Goal: Check status: Check status

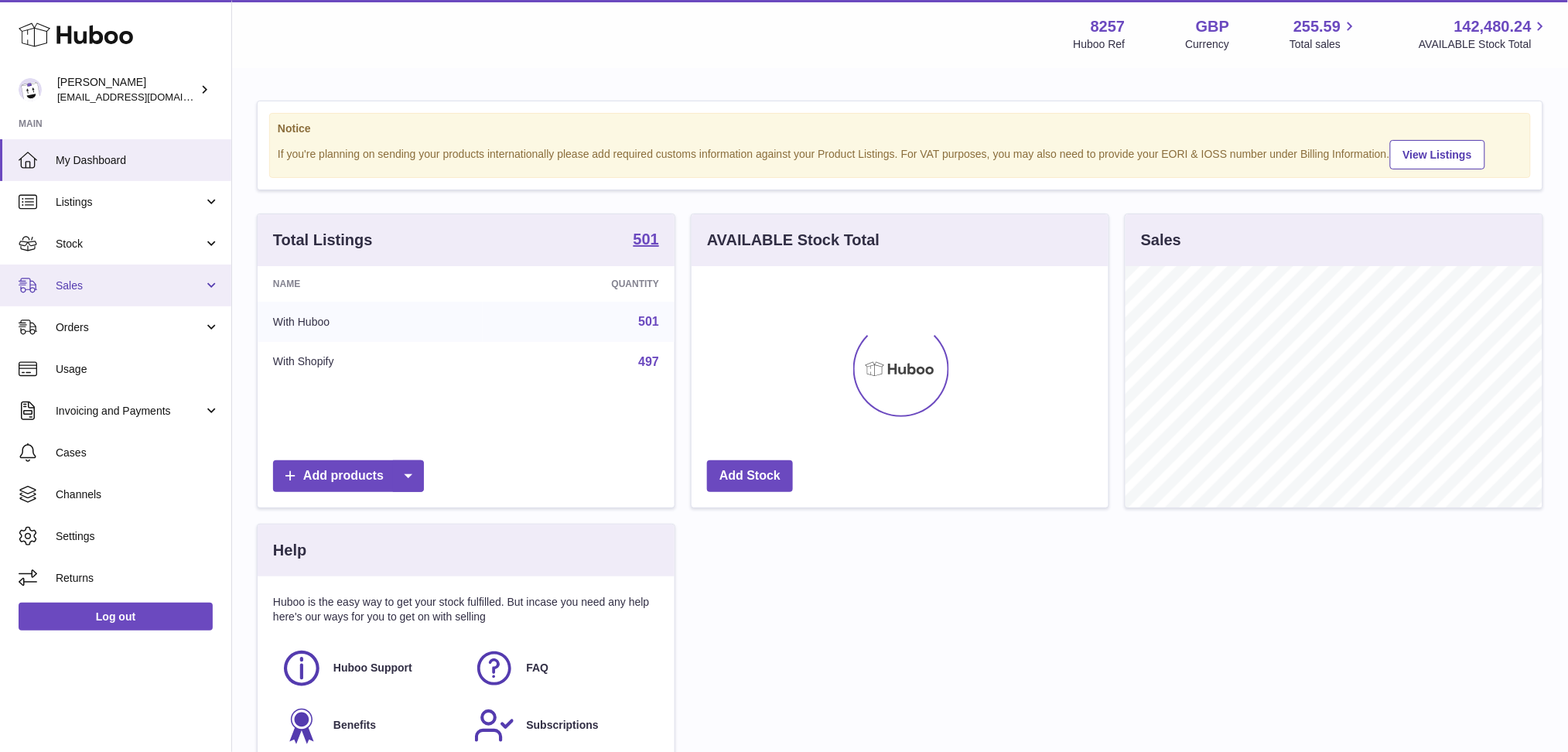
scroll to position [241, 417]
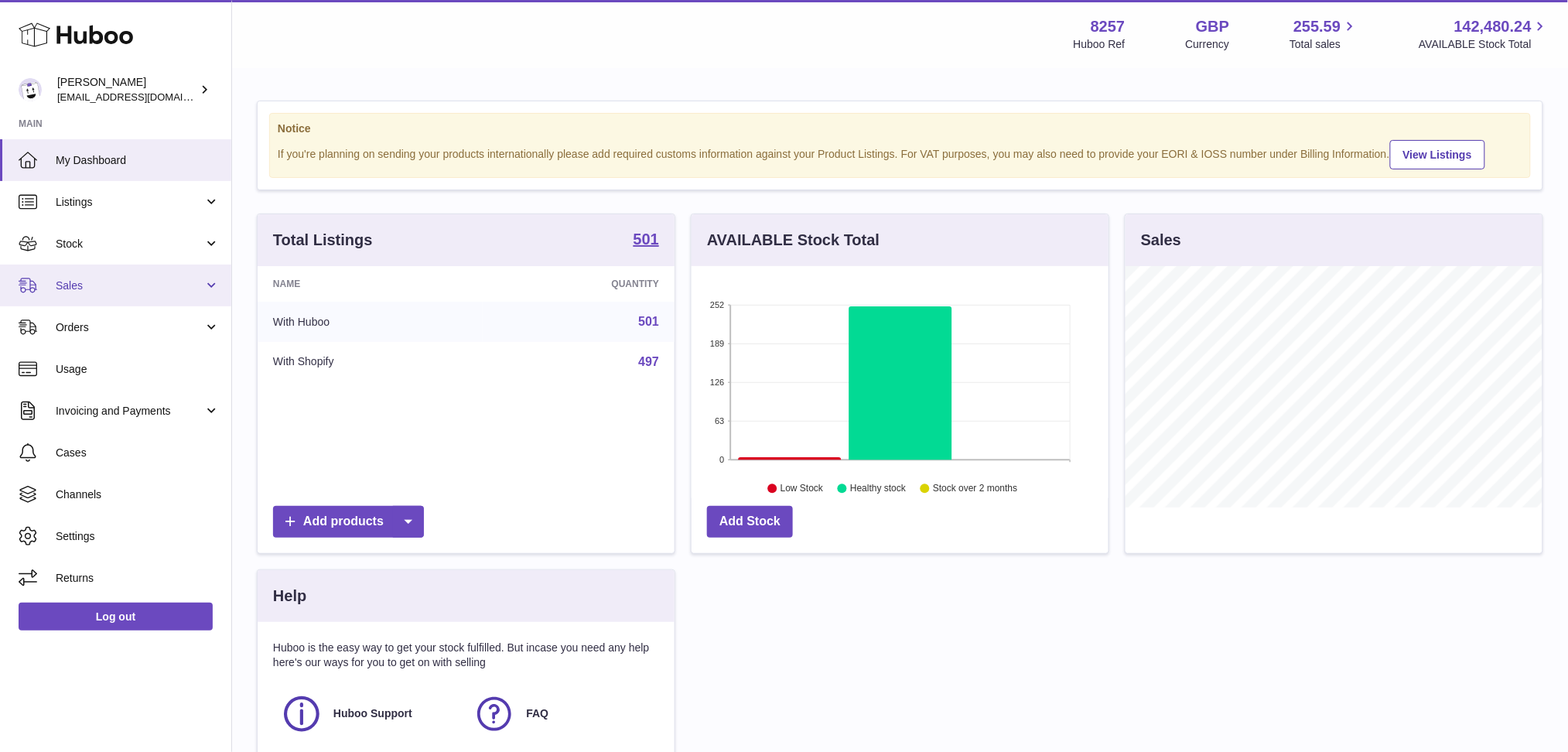
click at [166, 280] on span "Sales" at bounding box center [129, 285] width 148 height 15
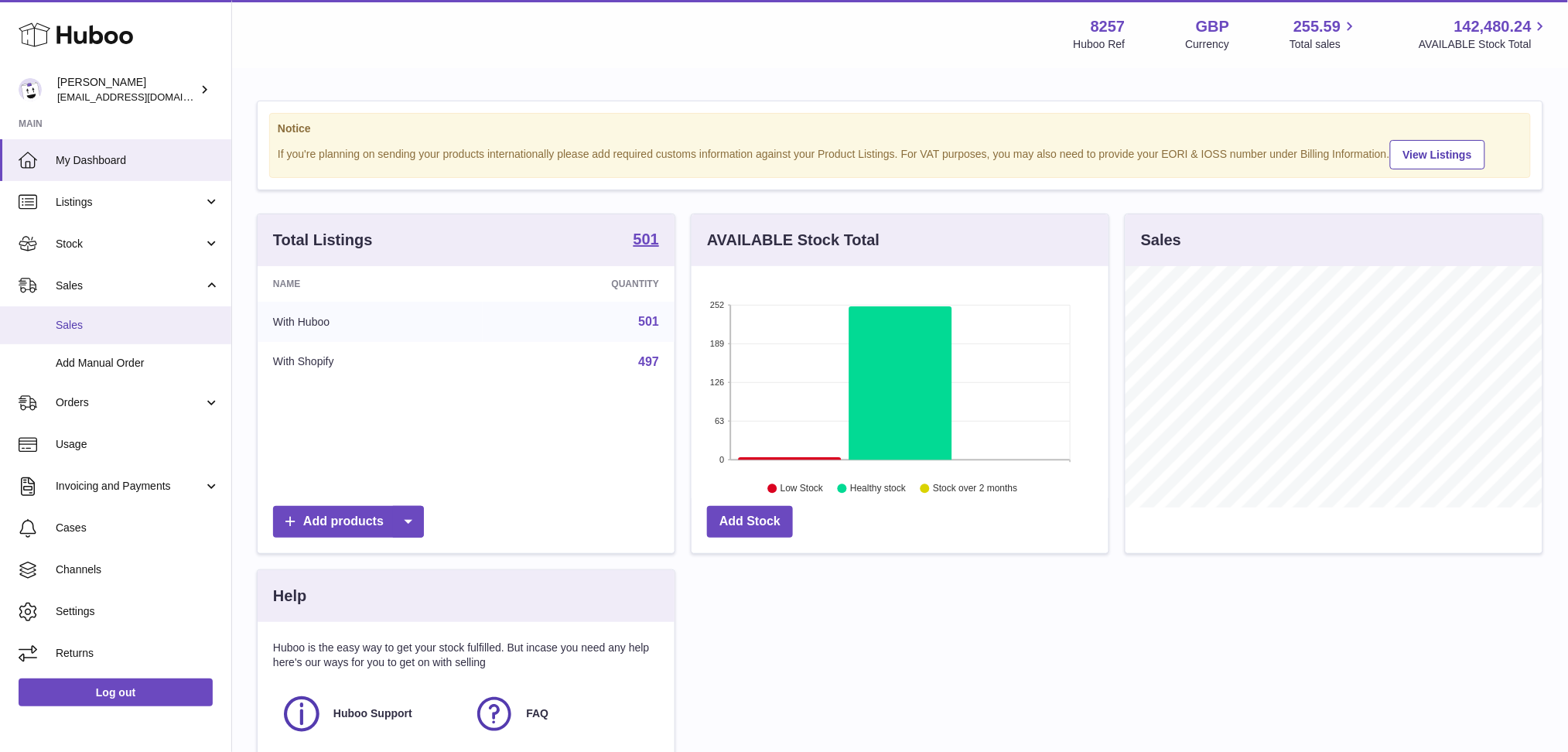
click at [137, 327] on span "Sales" at bounding box center [138, 325] width 164 height 15
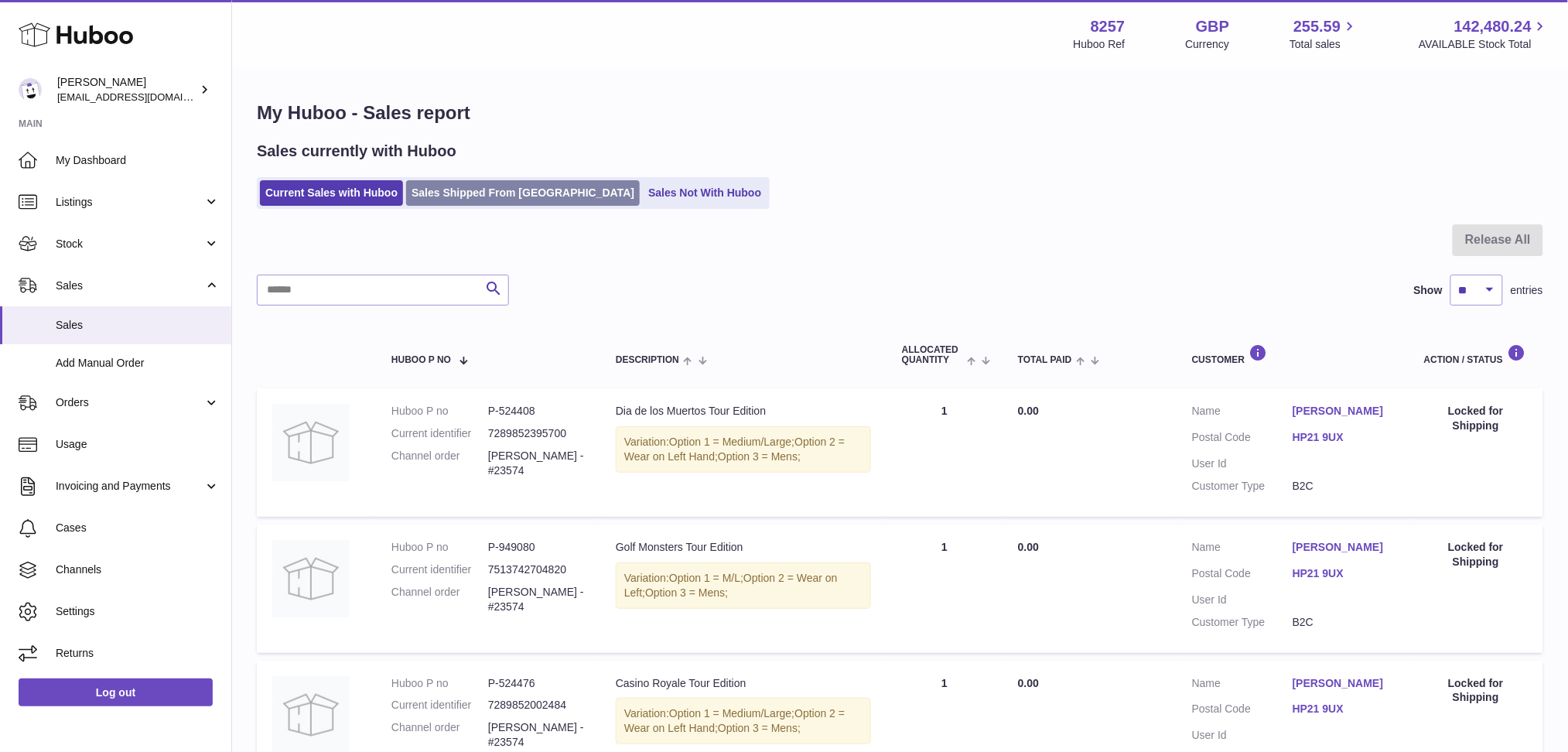
click at [531, 187] on link "Sales Shipped From [GEOGRAPHIC_DATA]" at bounding box center [522, 194] width 234 height 26
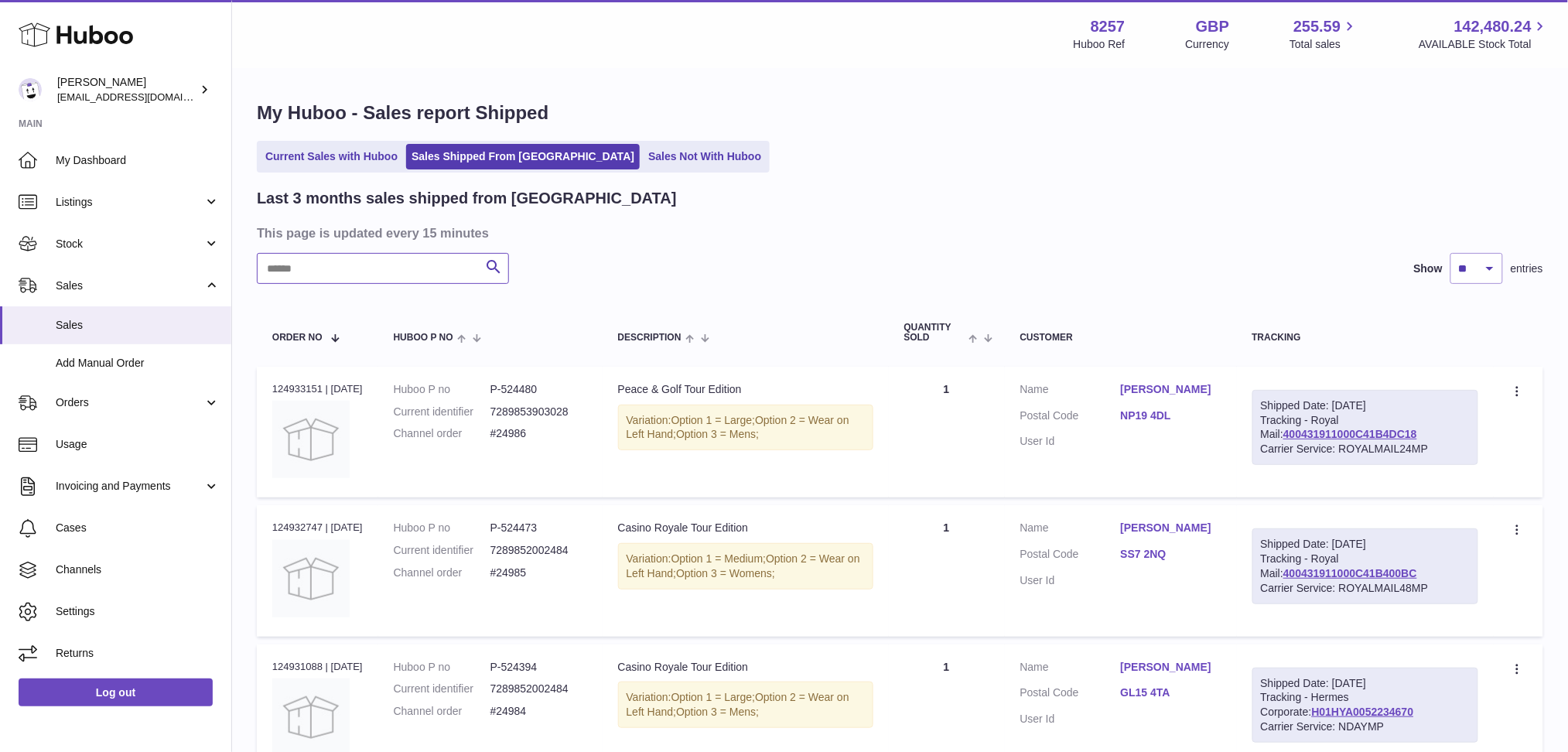
click at [444, 272] on input "text" at bounding box center [383, 268] width 253 height 31
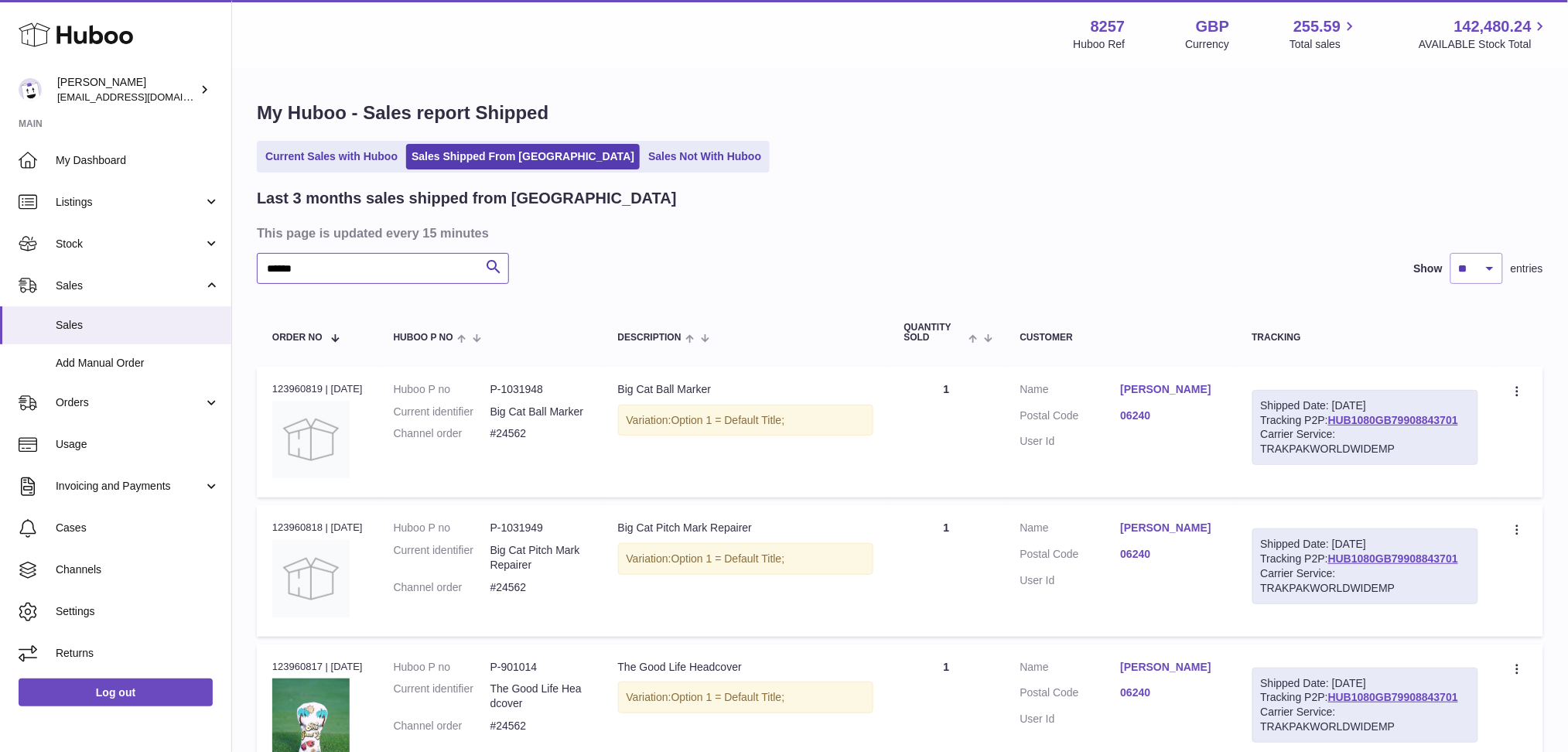
type input "******"
drag, startPoint x: 1141, startPoint y: 426, endPoint x: 1142, endPoint y: 414, distance: 12.0
click at [1142, 414] on dd "06240" at bounding box center [1171, 418] width 100 height 19
click at [1142, 414] on link "06240" at bounding box center [1171, 415] width 100 height 15
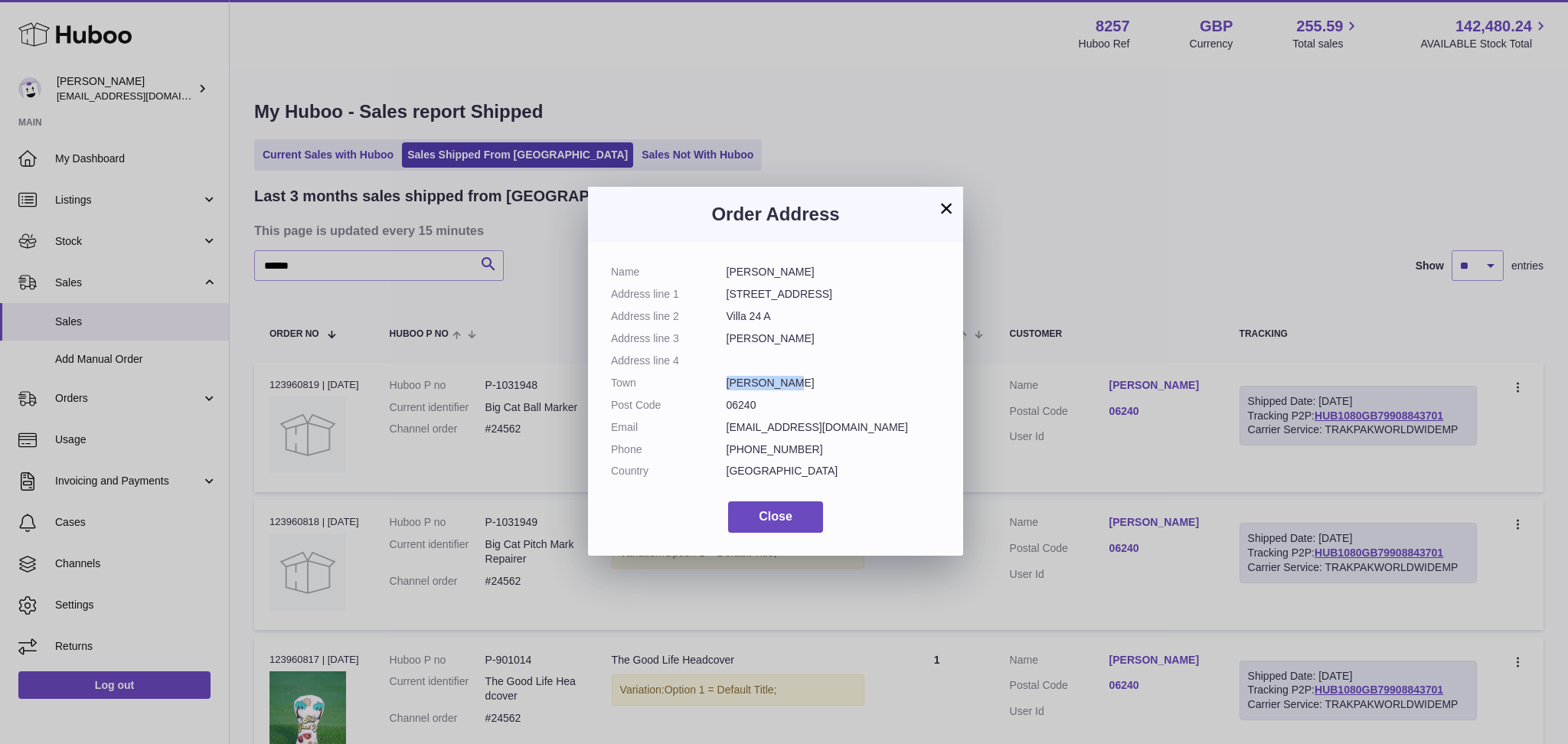
drag, startPoint x: 809, startPoint y: 377, endPoint x: 728, endPoint y: 386, distance: 81.5
click at [728, 386] on dd "BEAUSOLEIL" at bounding box center [833, 383] width 214 height 14
copy dd "BEAUSOLEIL"
